Goal: Task Accomplishment & Management: Use online tool/utility

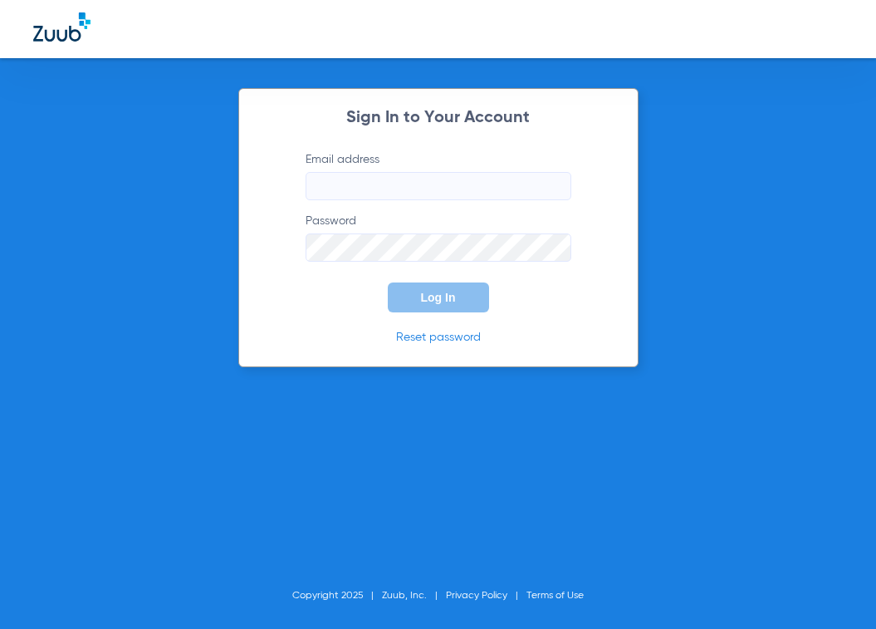
type input "[EMAIL_ADDRESS][DOMAIN_NAME]"
click at [523, 205] on form "Email address [EMAIL_ADDRESS][DOMAIN_NAME] Password Log In" at bounding box center [439, 231] width 316 height 161
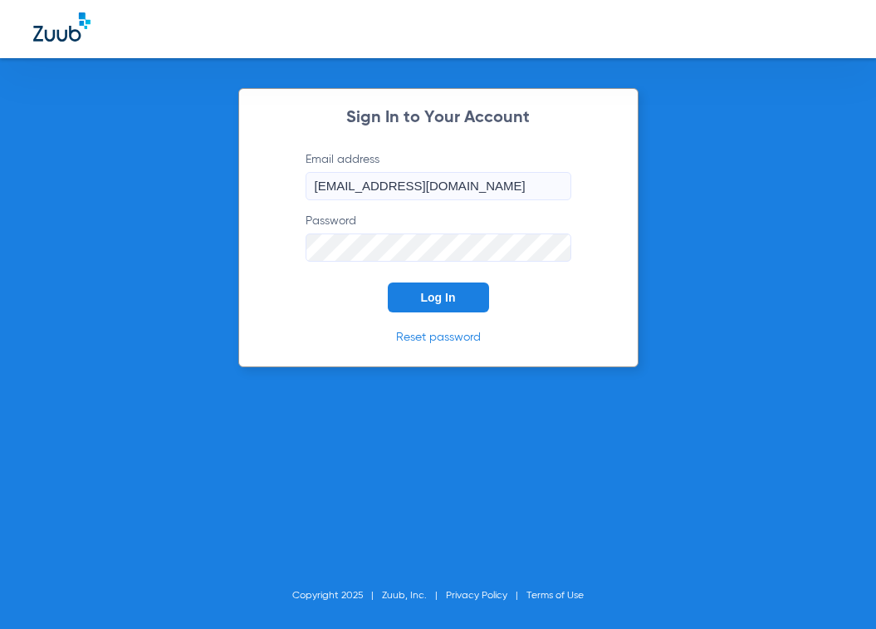
click at [522, 181] on input "[EMAIL_ADDRESS][DOMAIN_NAME]" at bounding box center [439, 186] width 266 height 28
click at [423, 295] on span "Log In" at bounding box center [438, 297] width 35 height 13
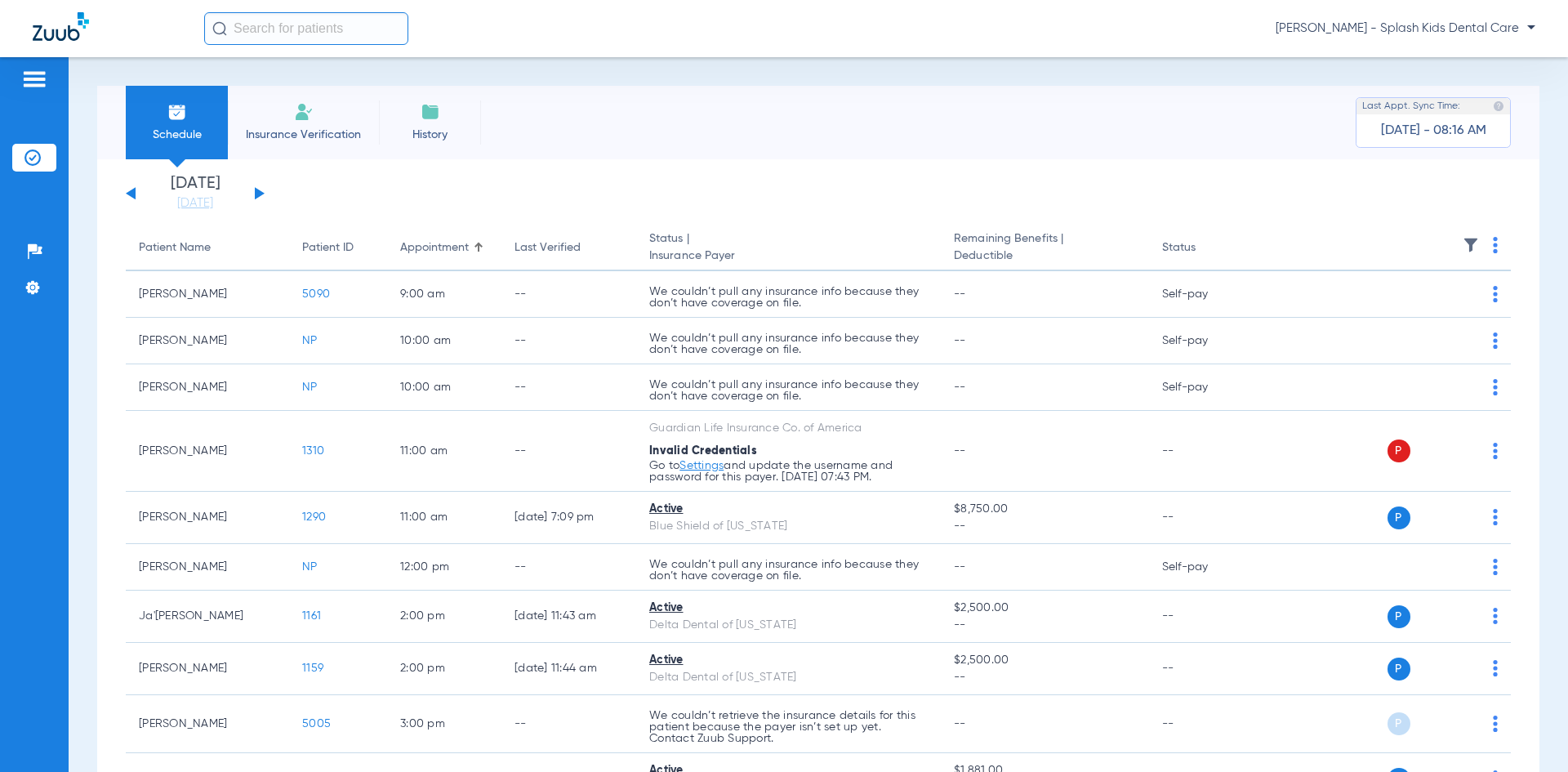
click at [860, 237] on th at bounding box center [1385, 248] width 253 height 46
click at [860, 246] on th at bounding box center [1385, 248] width 253 height 46
click at [860, 242] on th at bounding box center [1385, 248] width 253 height 46
click at [860, 249] on img at bounding box center [1494, 245] width 5 height 17
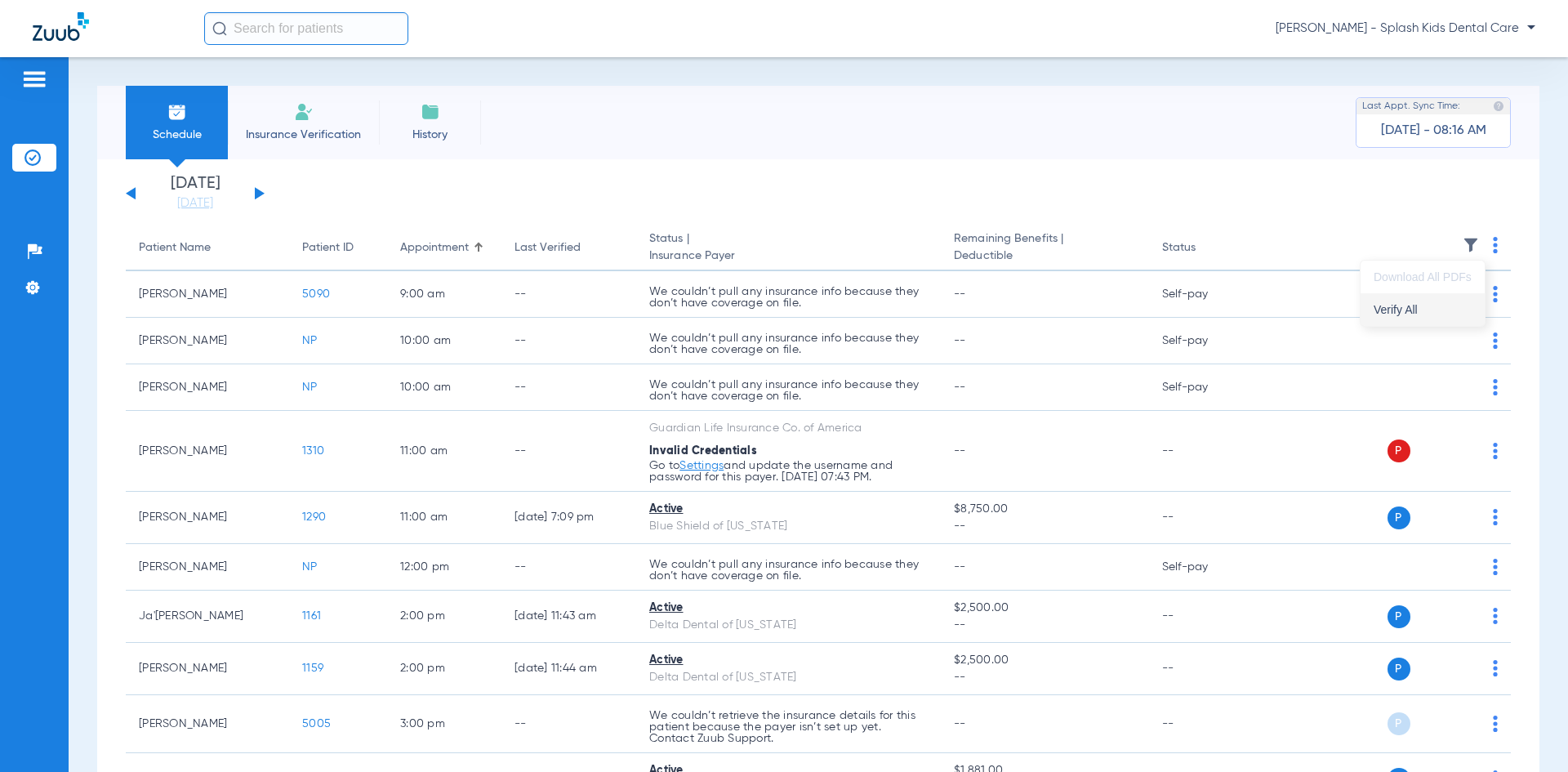
click at [860, 318] on button "Verify All" at bounding box center [1423, 309] width 124 height 32
